Goal: Navigation & Orientation: Find specific page/section

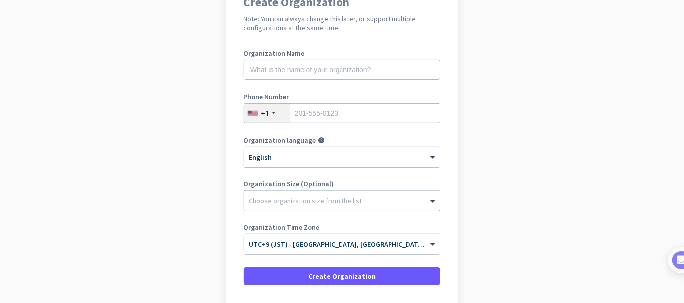
scroll to position [175, 0]
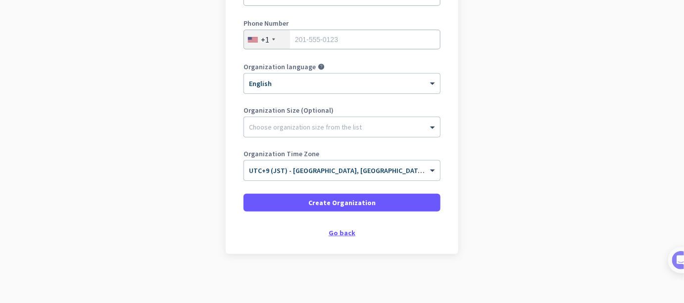
click at [336, 230] on div "Go back" at bounding box center [342, 233] width 197 height 7
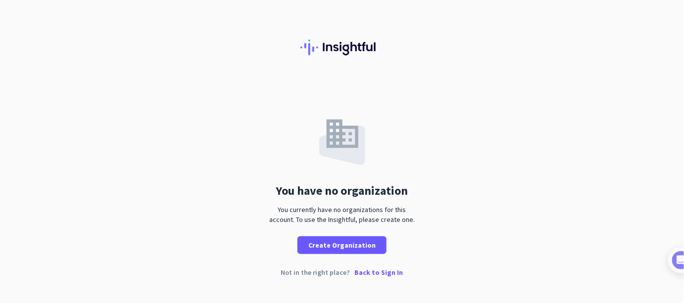
drag, startPoint x: 559, startPoint y: 51, endPoint x: 552, endPoint y: 21, distance: 30.5
click at [559, 50] on div at bounding box center [342, 40] width 684 height 80
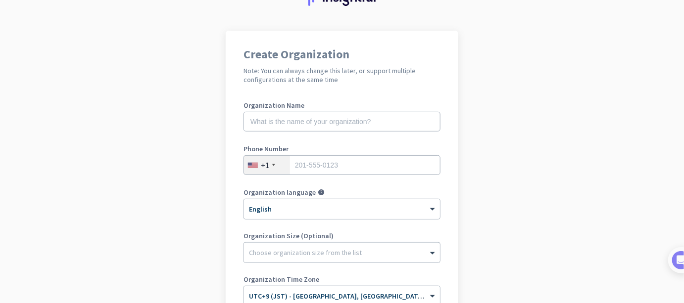
scroll to position [149, 0]
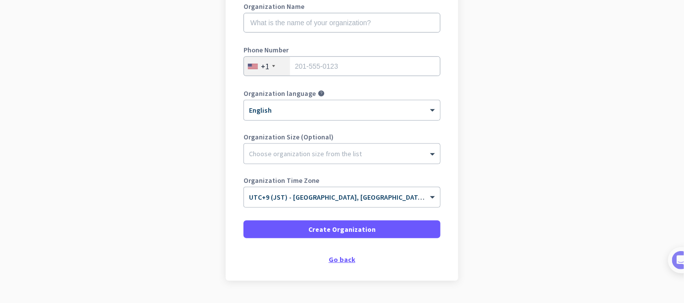
click at [339, 261] on div "Go back" at bounding box center [342, 259] width 197 height 7
